Goal: Communication & Community: Answer question/provide support

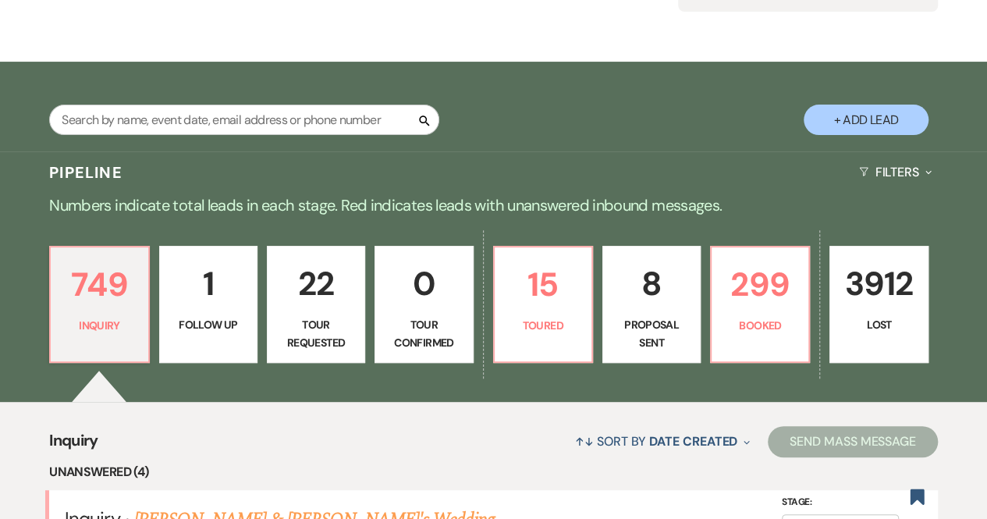
scroll to position [204, 0]
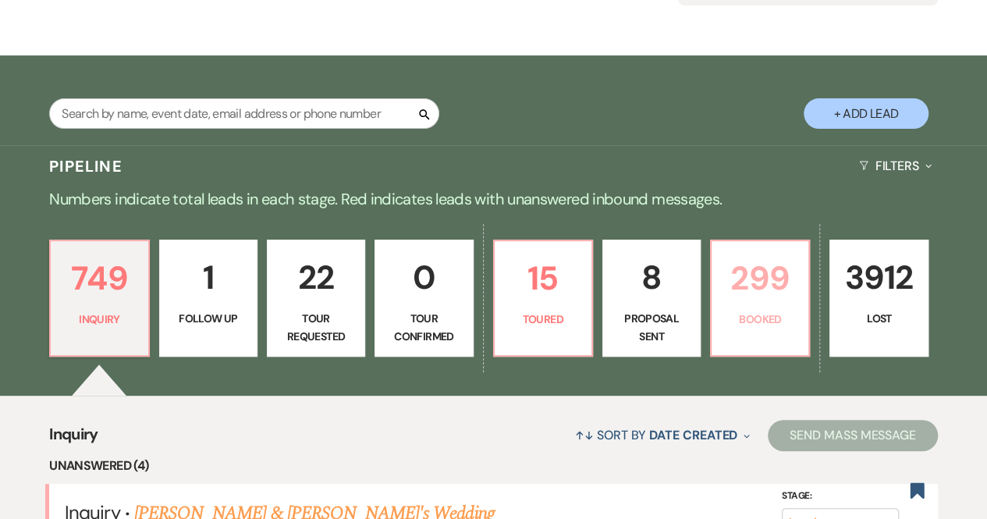
click at [770, 289] on p "299" at bounding box center [760, 278] width 78 height 52
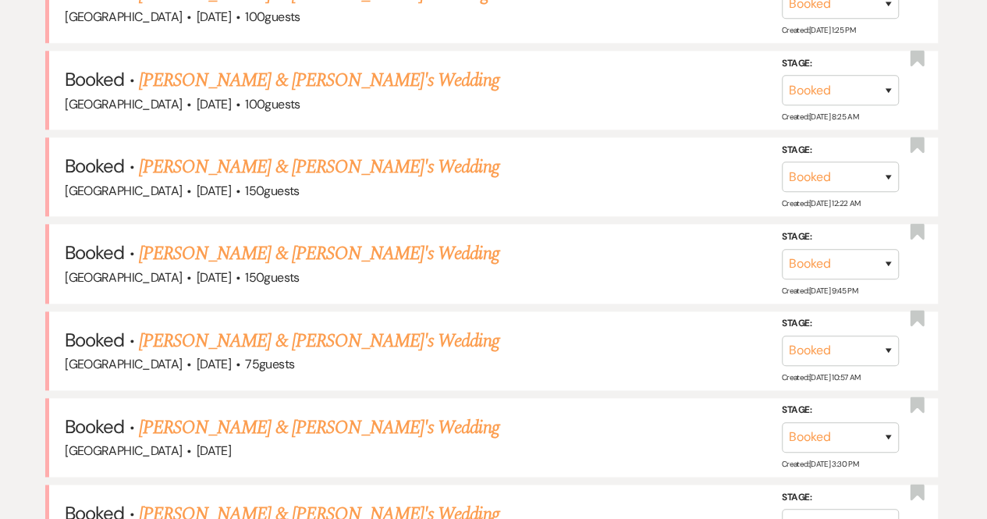
scroll to position [812, 0]
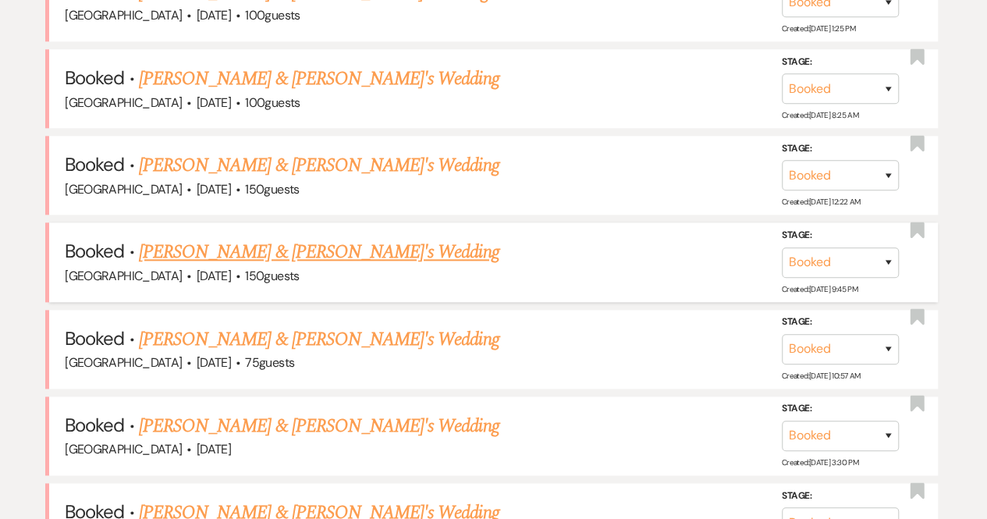
click at [304, 253] on link "[PERSON_NAME] & [PERSON_NAME]'s Wedding" at bounding box center [319, 252] width 360 height 28
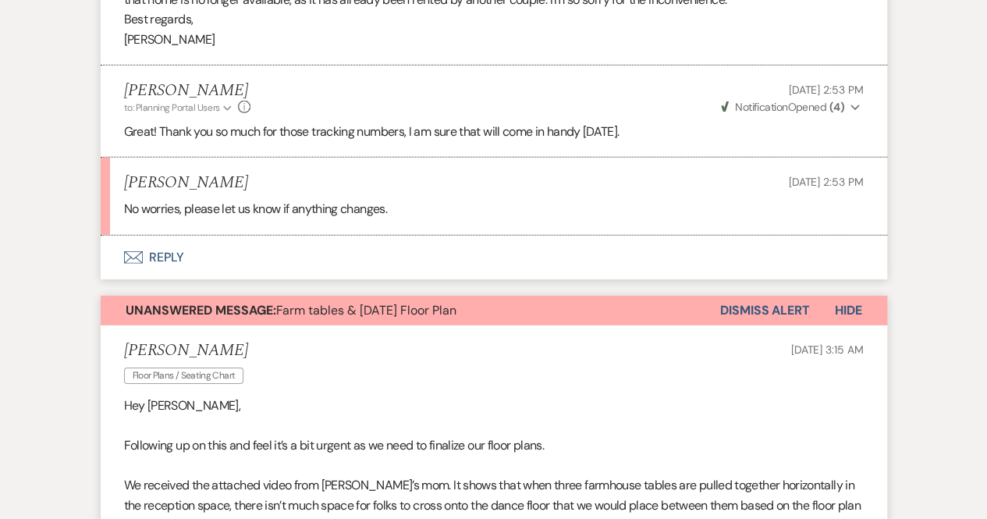
scroll to position [52597, 0]
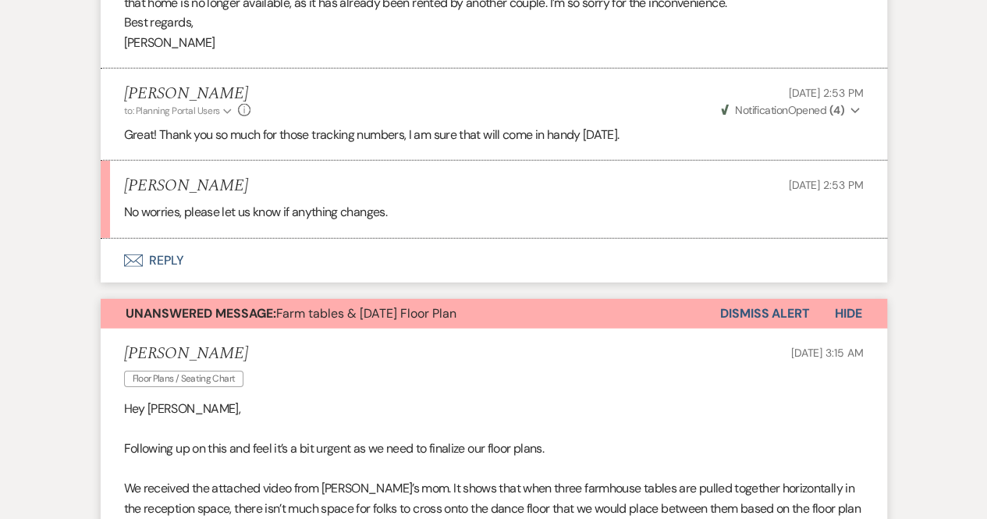
click at [156, 282] on button "Envelope Reply" at bounding box center [494, 261] width 787 height 44
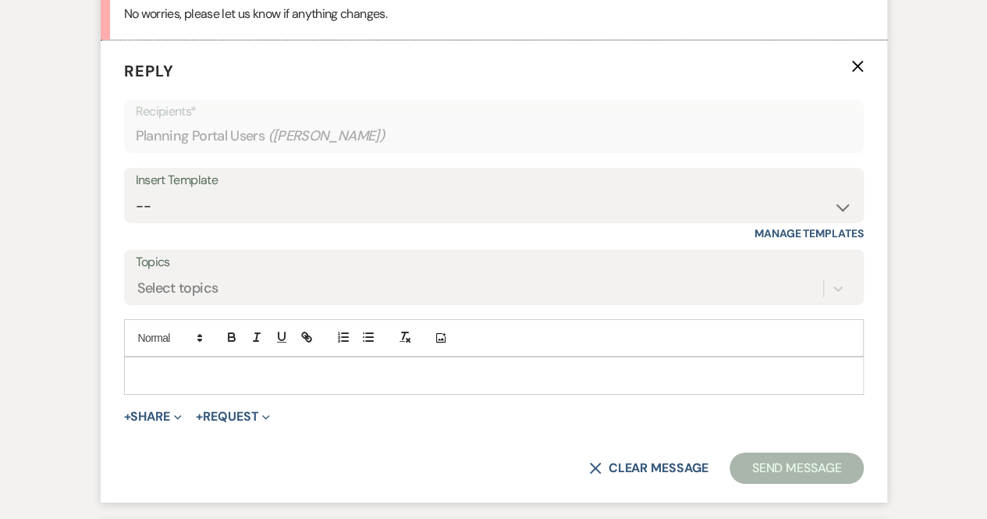
scroll to position [52807, 0]
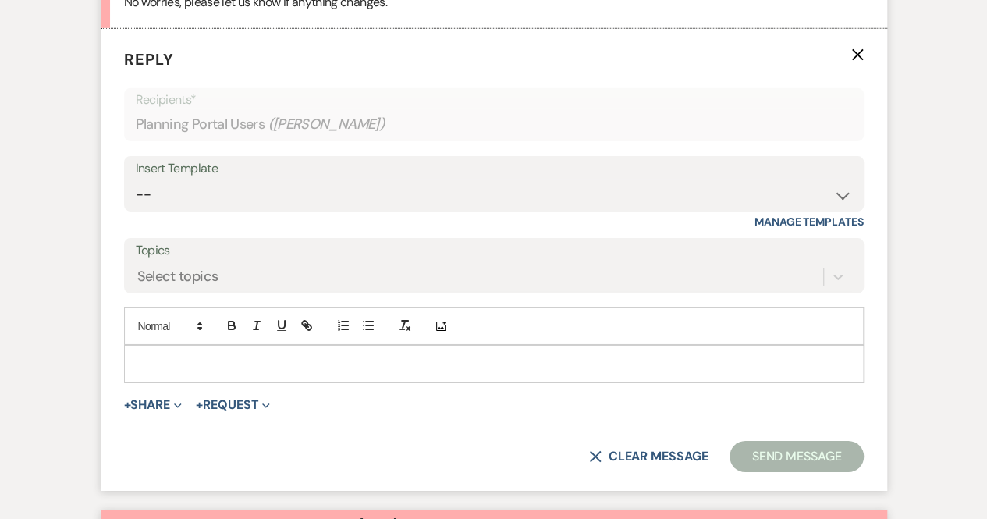
click at [165, 372] on p at bounding box center [494, 363] width 715 height 17
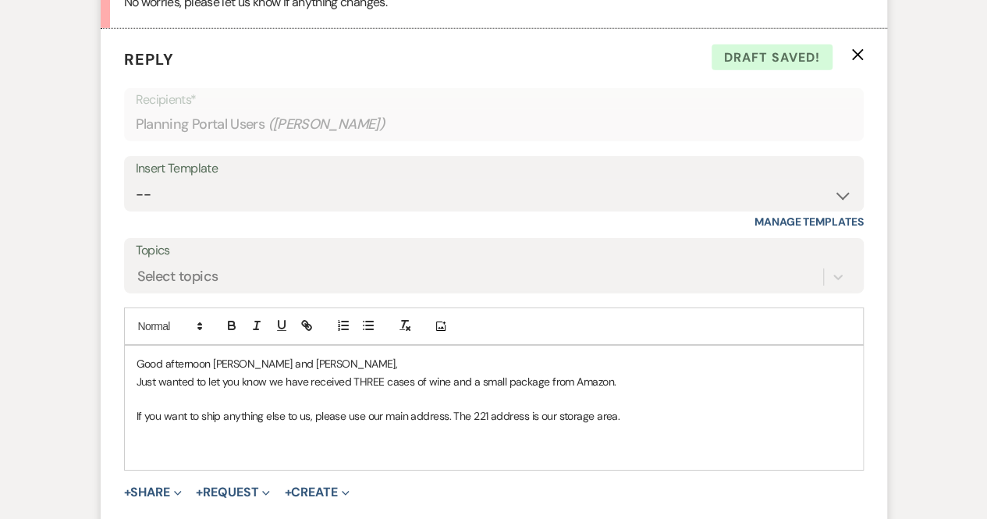
click at [646, 424] on p "If you want to ship anything else to us, please use our main address. The 221 a…" at bounding box center [494, 415] width 715 height 17
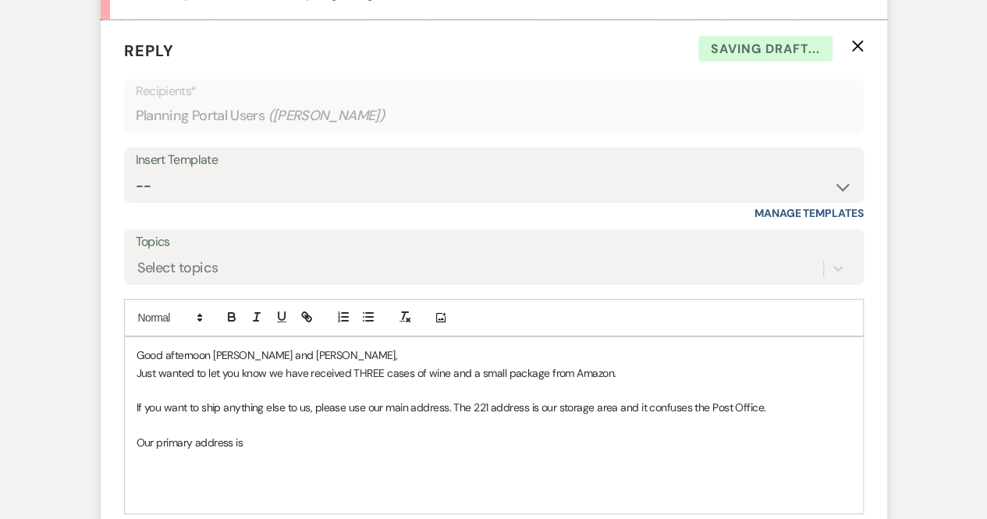
scroll to position [52832, 0]
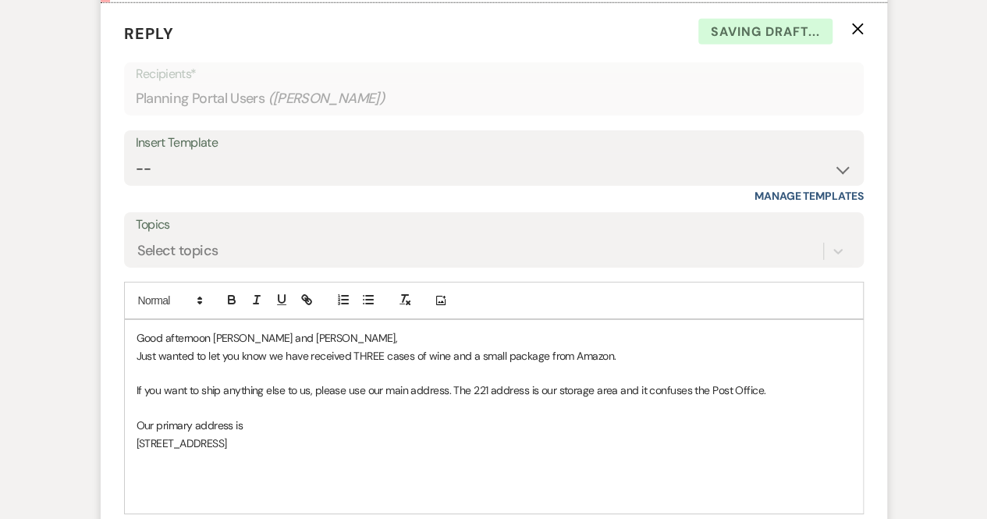
click at [245, 434] on p "Our primary address is" at bounding box center [494, 425] width 715 height 17
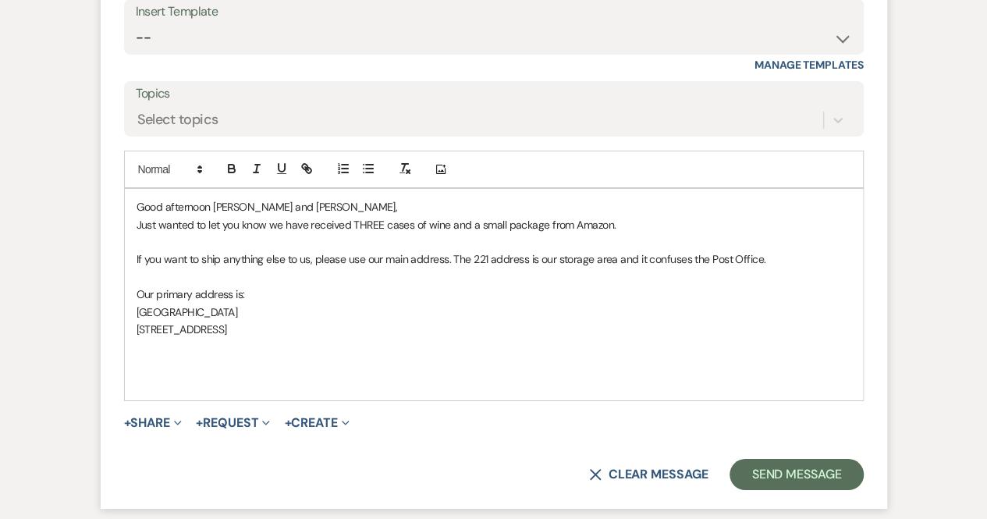
scroll to position [52977, 0]
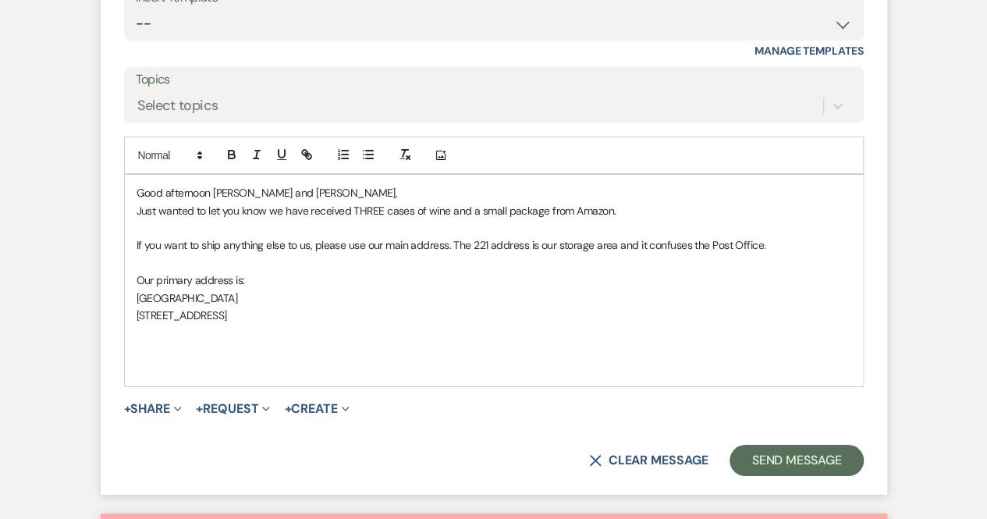
click at [247, 324] on p "[STREET_ADDRESS]" at bounding box center [494, 315] width 715 height 17
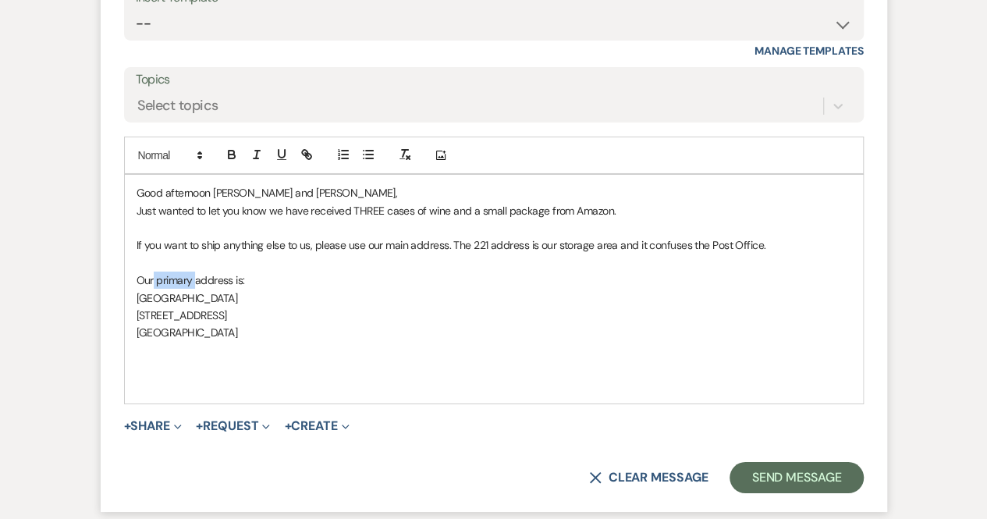
drag, startPoint x: 195, startPoint y: 346, endPoint x: 153, endPoint y: 345, distance: 42.1
click at [153, 289] on p "Our primary address is:" at bounding box center [494, 280] width 715 height 17
click at [768, 254] on p "If you want to ship anything else to us, please use our main address. The 221 a…" at bounding box center [494, 244] width 715 height 17
drag, startPoint x: 730, startPoint y: 316, endPoint x: 708, endPoint y: 313, distance: 22.1
click at [708, 254] on p "If you want to ship anything else to us, please use our main address. The 221 a…" at bounding box center [494, 244] width 715 height 17
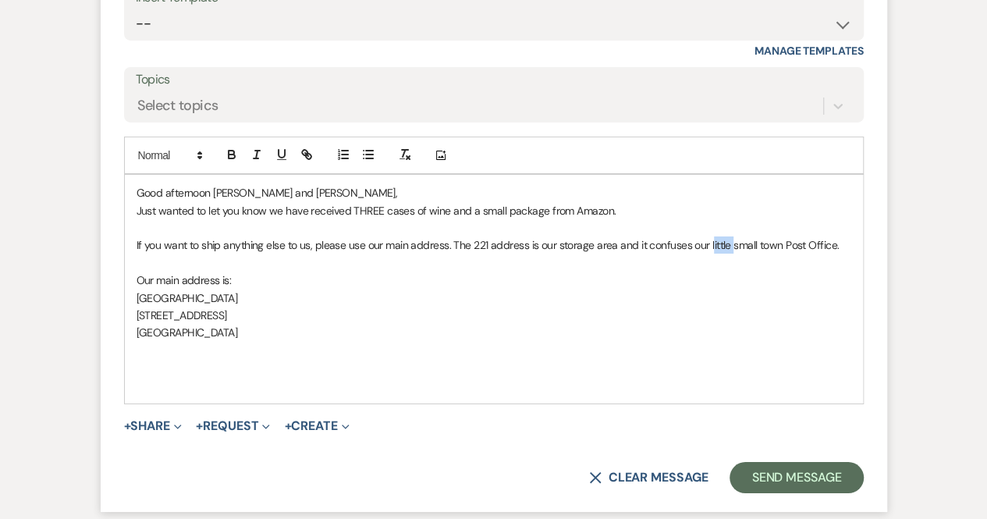
click at [708, 254] on p "If you want to ship anything else to us, please use our main address. The 221 a…" at bounding box center [494, 244] width 715 height 17
drag, startPoint x: 730, startPoint y: 312, endPoint x: 704, endPoint y: 314, distance: 26.6
click at [704, 254] on p "If you want to ship anything else to us, please use our main address. The 221 a…" at bounding box center [494, 244] width 715 height 17
click at [246, 289] on p "Our main address is:" at bounding box center [494, 280] width 715 height 17
click at [822, 254] on p "If you want to ship anything else to us, please use our main address. The 221 a…" at bounding box center [494, 244] width 715 height 17
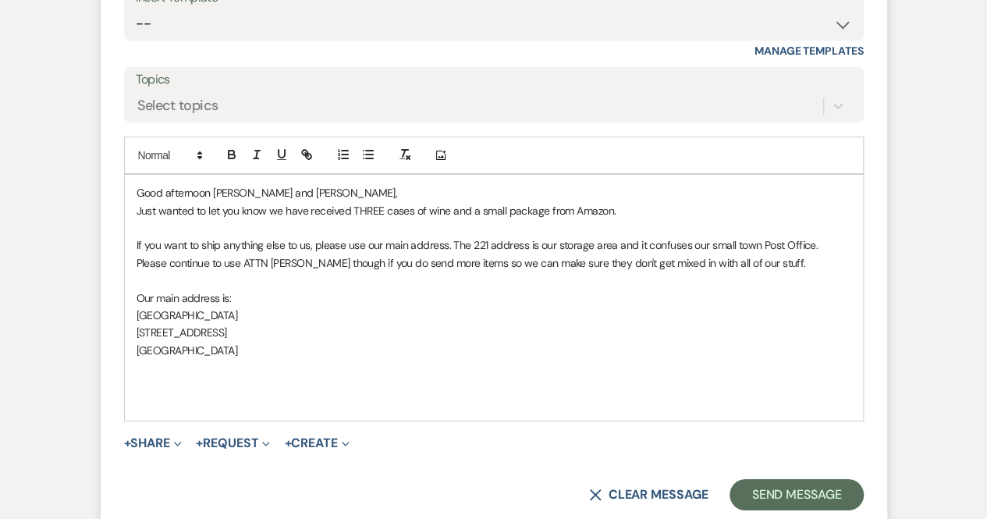
click at [669, 219] on p "Just wanted to let you know we have received THREE cases of wine and a small pa…" at bounding box center [494, 210] width 715 height 17
click at [137, 376] on p at bounding box center [494, 367] width 715 height 17
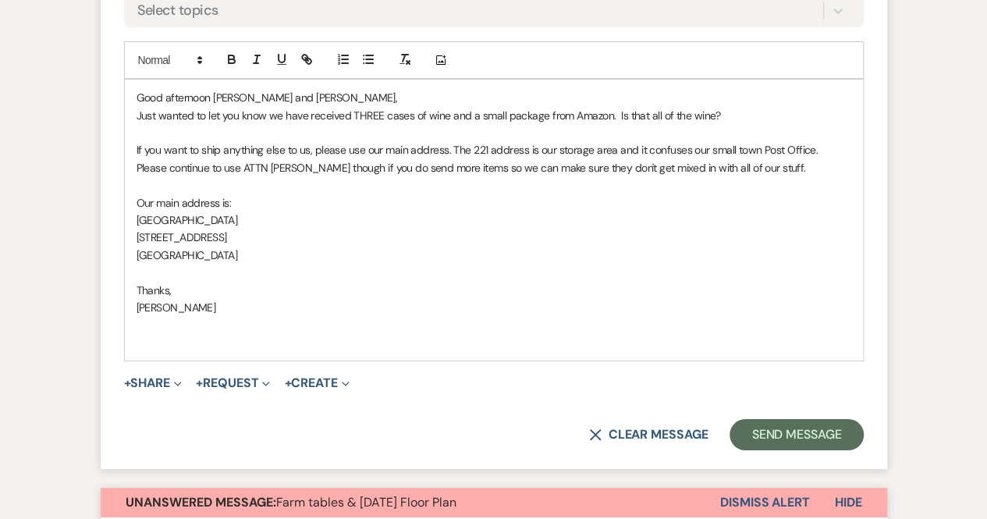
scroll to position [53074, 0]
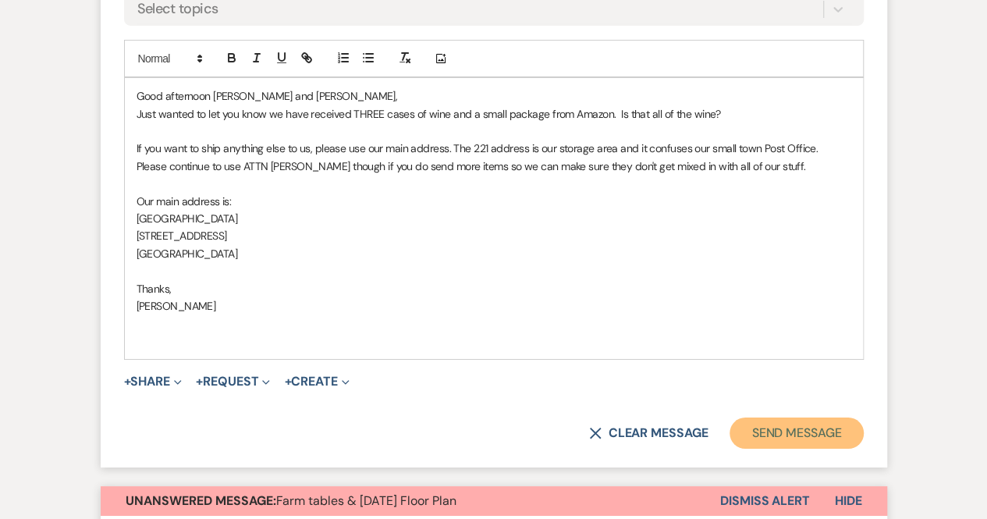
click at [760, 449] on button "Send Message" at bounding box center [796, 432] width 133 height 31
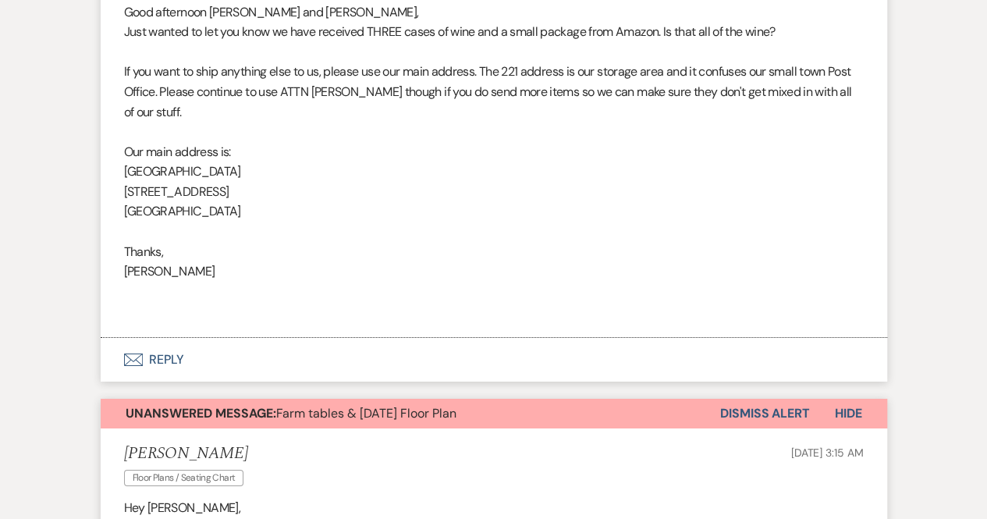
scroll to position [52834, 0]
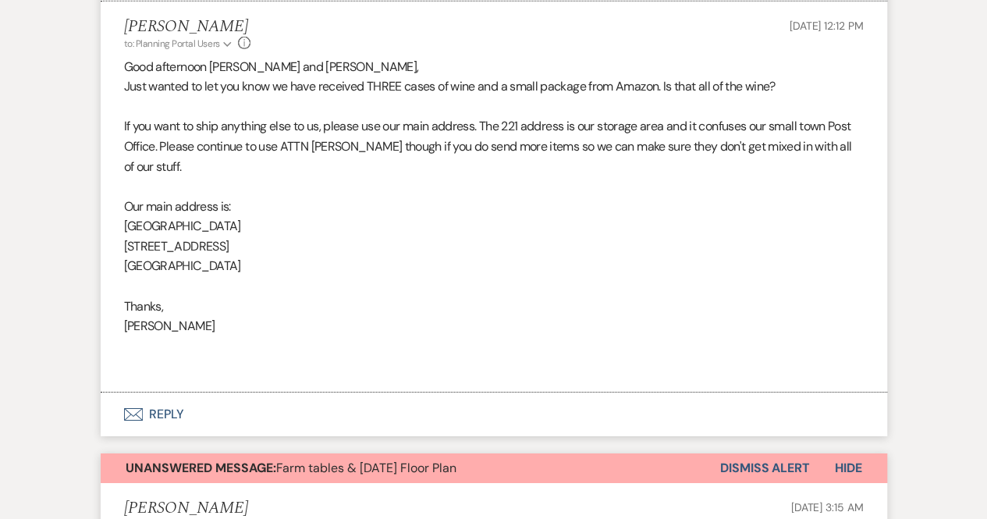
click at [155, 436] on button "Envelope Reply" at bounding box center [494, 414] width 787 height 44
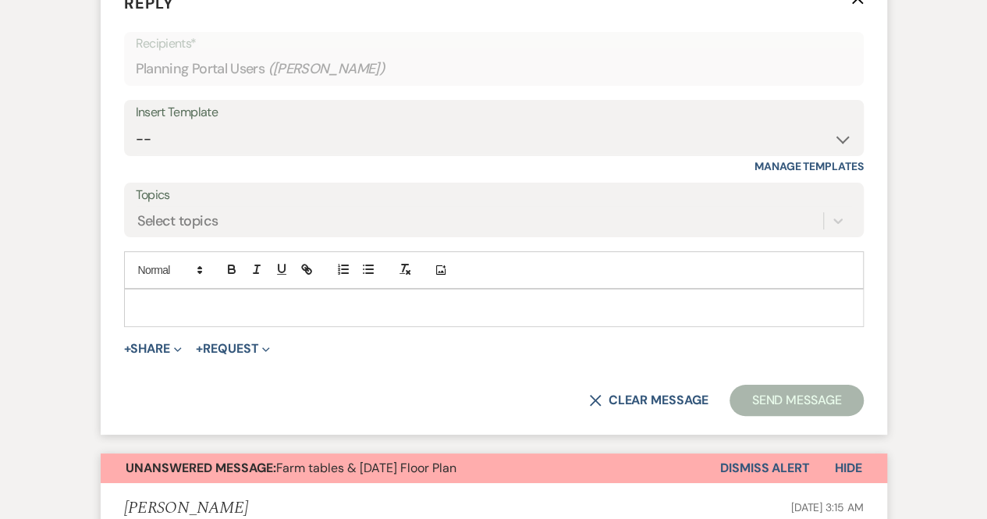
scroll to position [53267, 0]
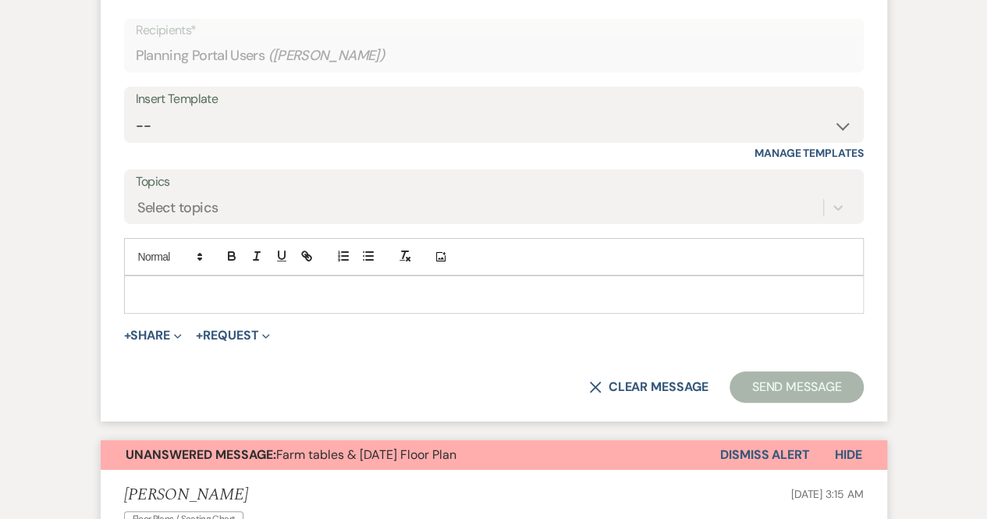
click at [172, 303] on p at bounding box center [494, 294] width 715 height 17
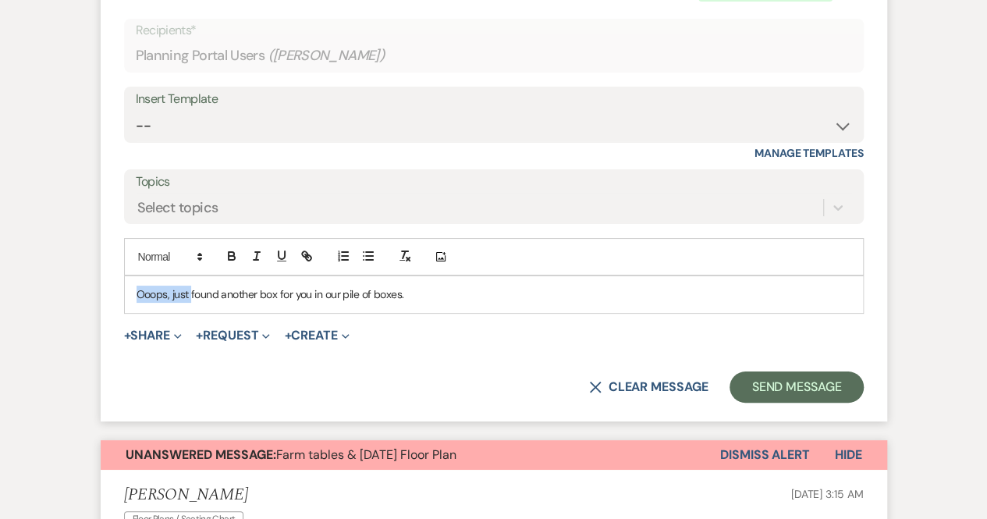
drag, startPoint x: 190, startPoint y: 358, endPoint x: 20, endPoint y: 366, distance: 169.5
click at [385, 303] on p "Just found another box for you in our pile of boxes." at bounding box center [494, 294] width 715 height 17
click at [660, 303] on p "Just found another box for you in our pile of boxes. This one is from Amazon as…" at bounding box center [494, 294] width 715 height 17
click at [696, 303] on p "Just found another box for you in our pile of boxes. This one is from Amazon as…" at bounding box center [494, 294] width 715 height 17
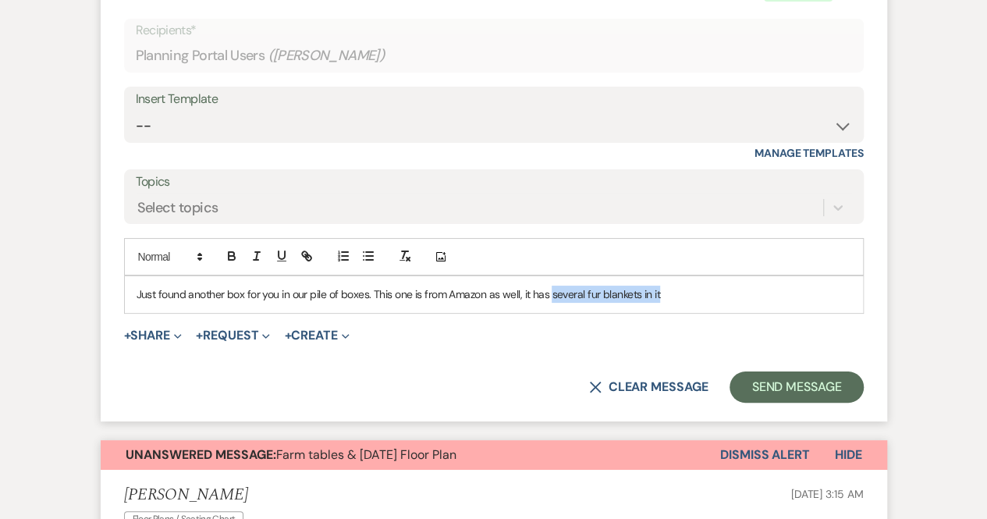
drag, startPoint x: 685, startPoint y: 368, endPoint x: 549, endPoint y: 357, distance: 136.9
click at [549, 303] on p "Just found another box for you in our pile of boxes. This one is from Amazon as…" at bounding box center [494, 294] width 715 height 17
click at [291, 303] on p "Just found another box for you in our pile of boxes. This one is from Amazon as…" at bounding box center [494, 294] width 715 height 17
drag, startPoint x: 289, startPoint y: 362, endPoint x: 279, endPoint y: 359, distance: 11.4
click at [279, 303] on p "Just found another box for you in our pile of boxes. This one is from Amazon as…" at bounding box center [494, 294] width 715 height 17
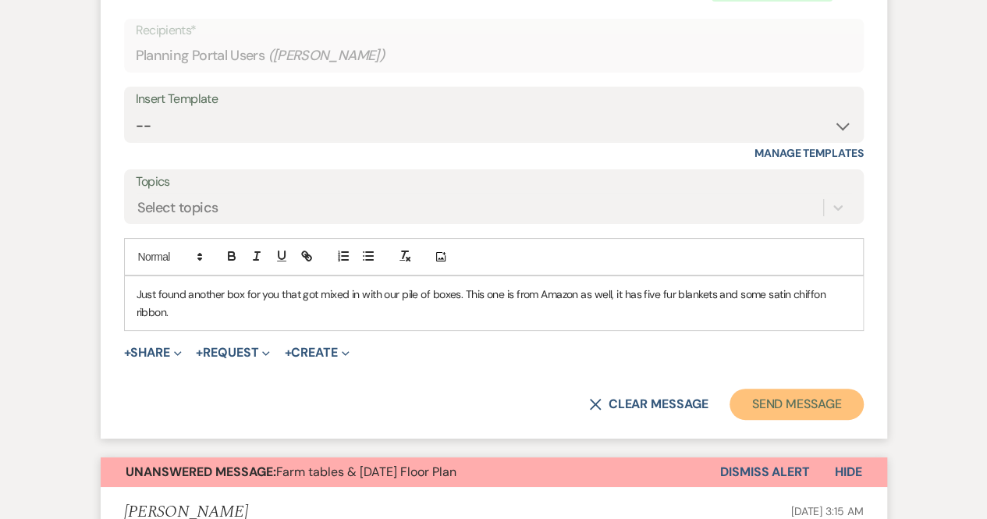
click at [765, 420] on button "Send Message" at bounding box center [796, 404] width 133 height 31
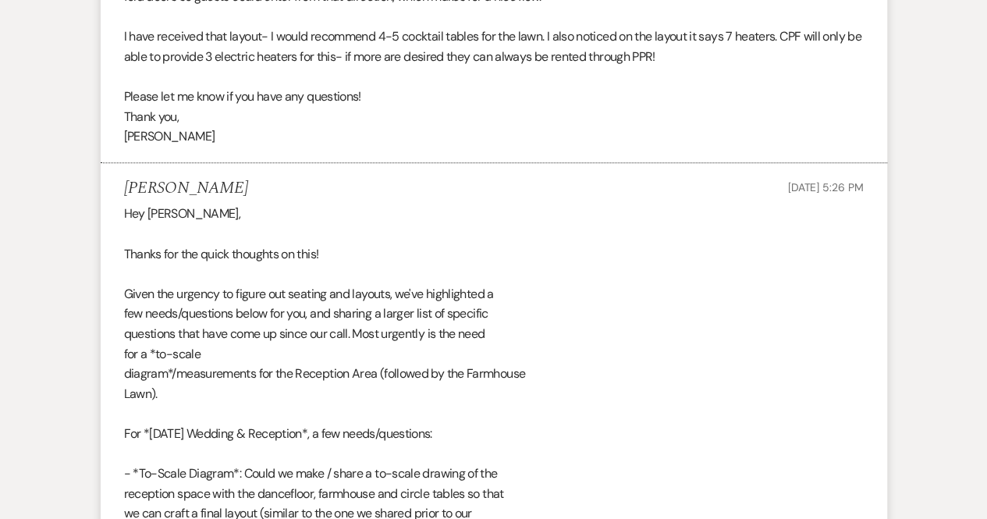
scroll to position [54044, 0]
